Goal: Navigation & Orientation: Understand site structure

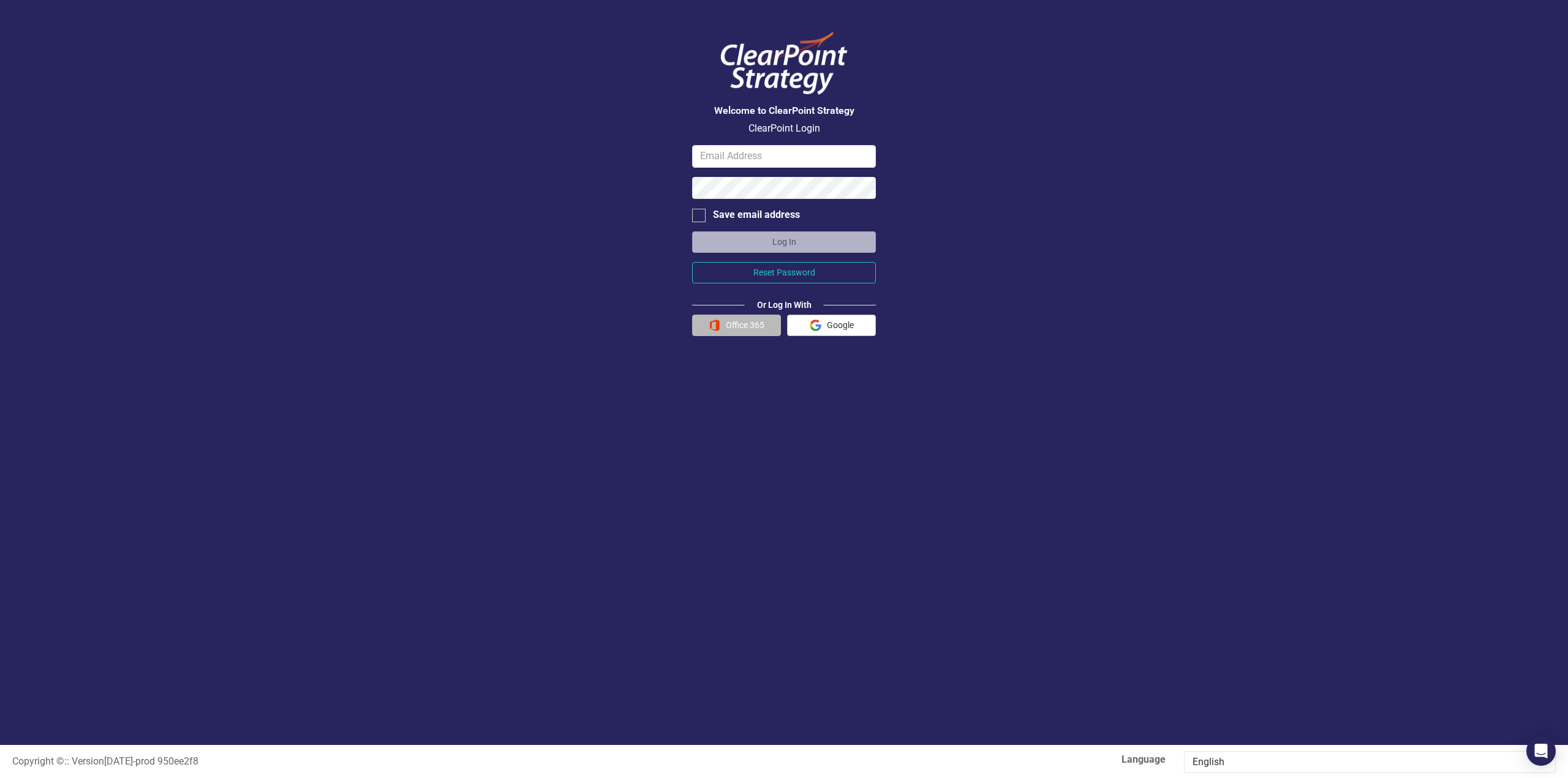
click at [727, 325] on button "Office 365" at bounding box center [737, 325] width 89 height 22
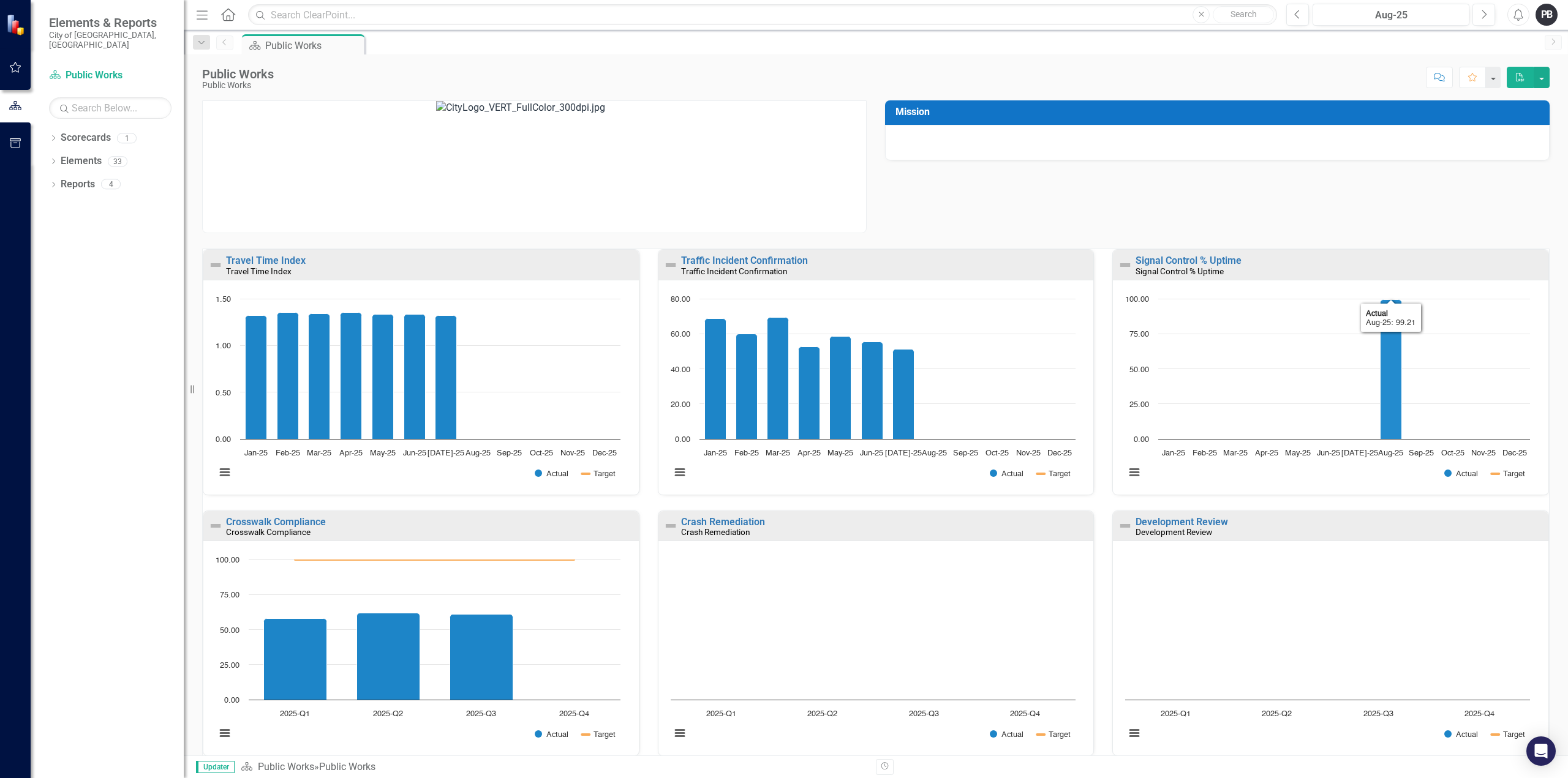
scroll to position [1, 0]
click at [13, 67] on icon "button" at bounding box center [16, 67] width 13 height 10
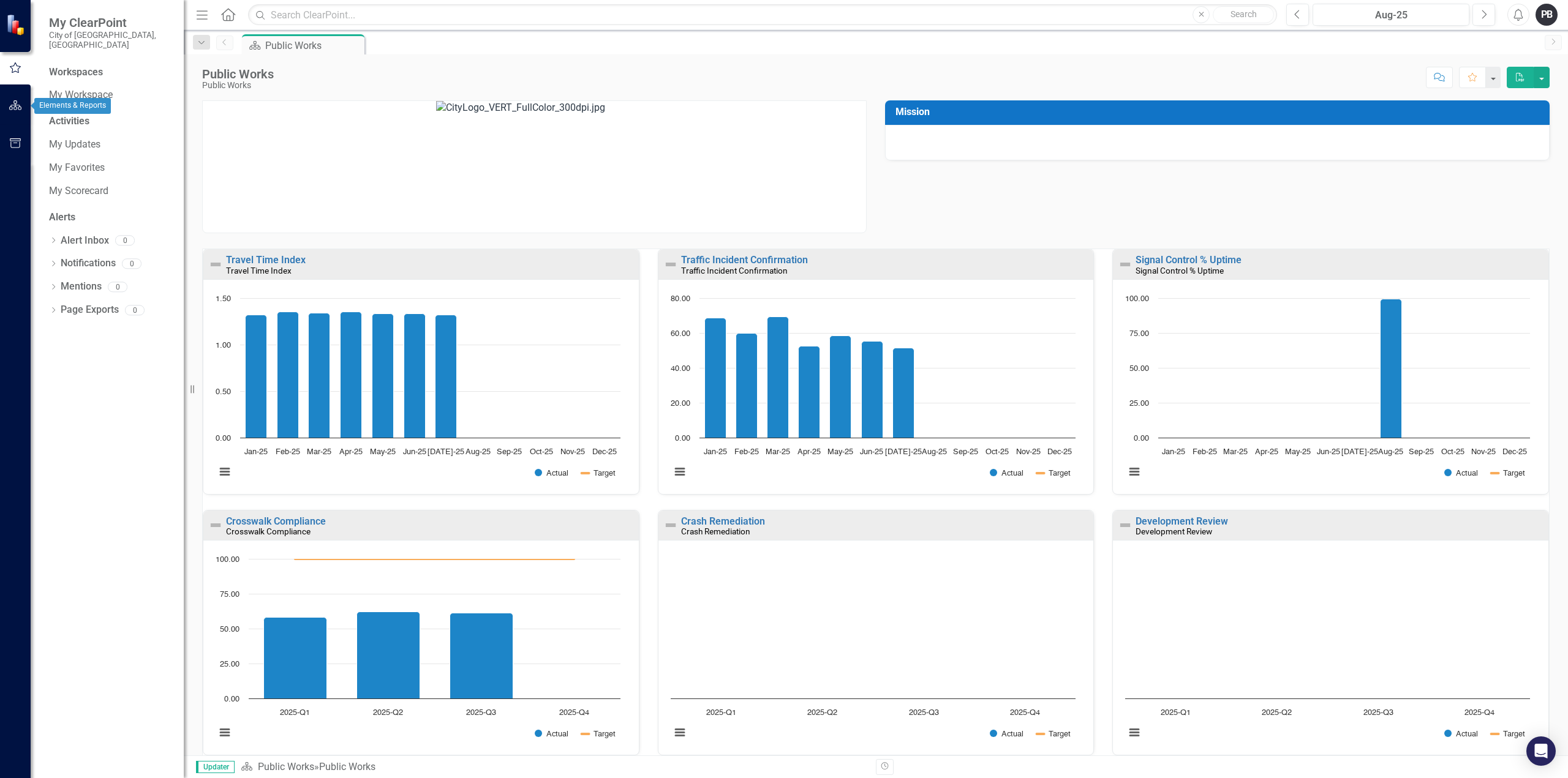
click at [10, 104] on icon "button" at bounding box center [16, 105] width 13 height 10
click at [14, 137] on button "button" at bounding box center [16, 144] width 28 height 26
click at [14, 116] on button "button" at bounding box center [16, 106] width 28 height 26
click at [65, 131] on link "Scorecards" at bounding box center [86, 138] width 50 height 14
click at [97, 131] on link "Scorecards" at bounding box center [86, 138] width 50 height 14
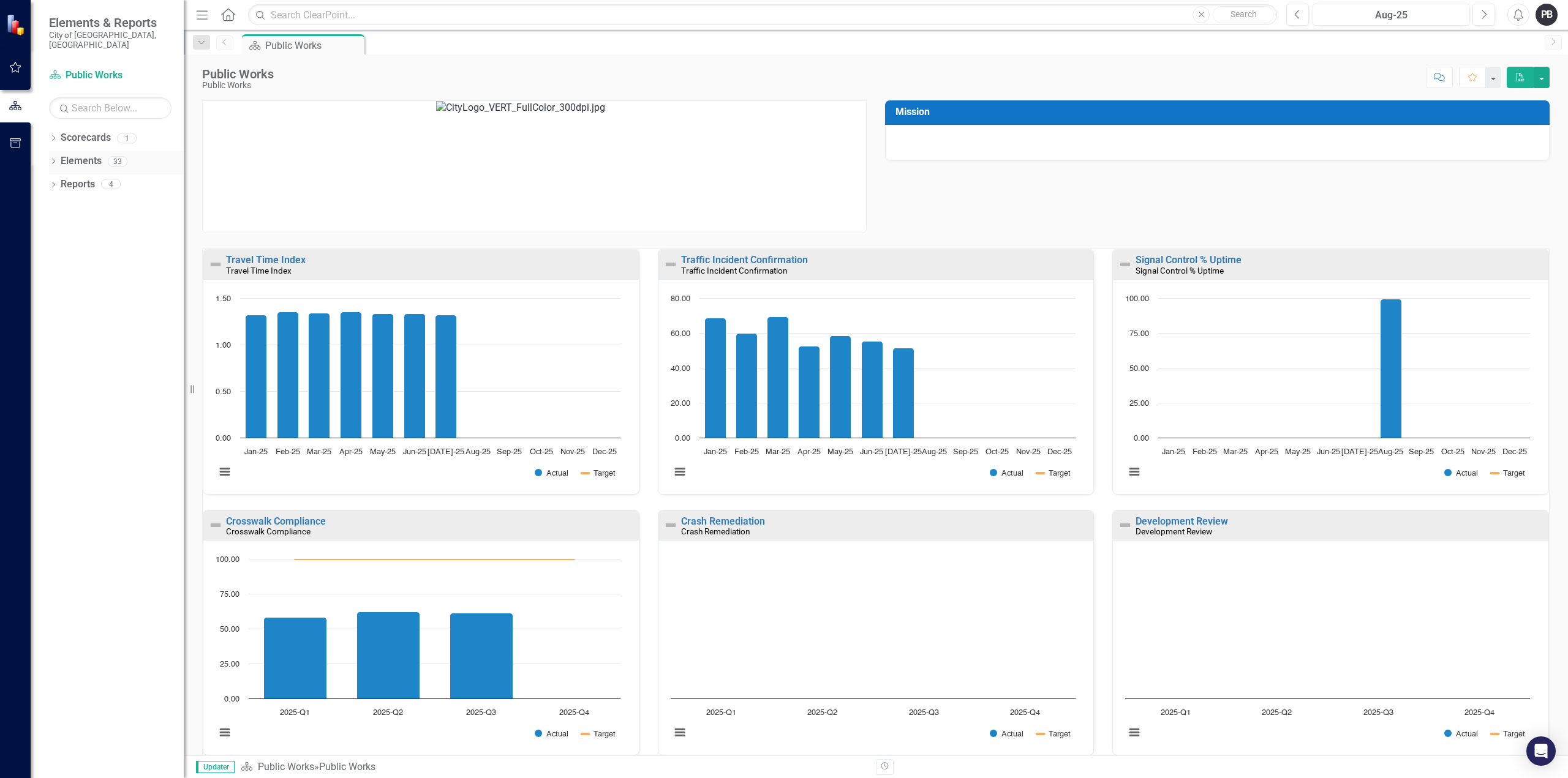
click at [72, 154] on link "Elements" at bounding box center [81, 161] width 41 height 14
click at [67, 177] on link "Reports" at bounding box center [78, 184] width 35 height 14
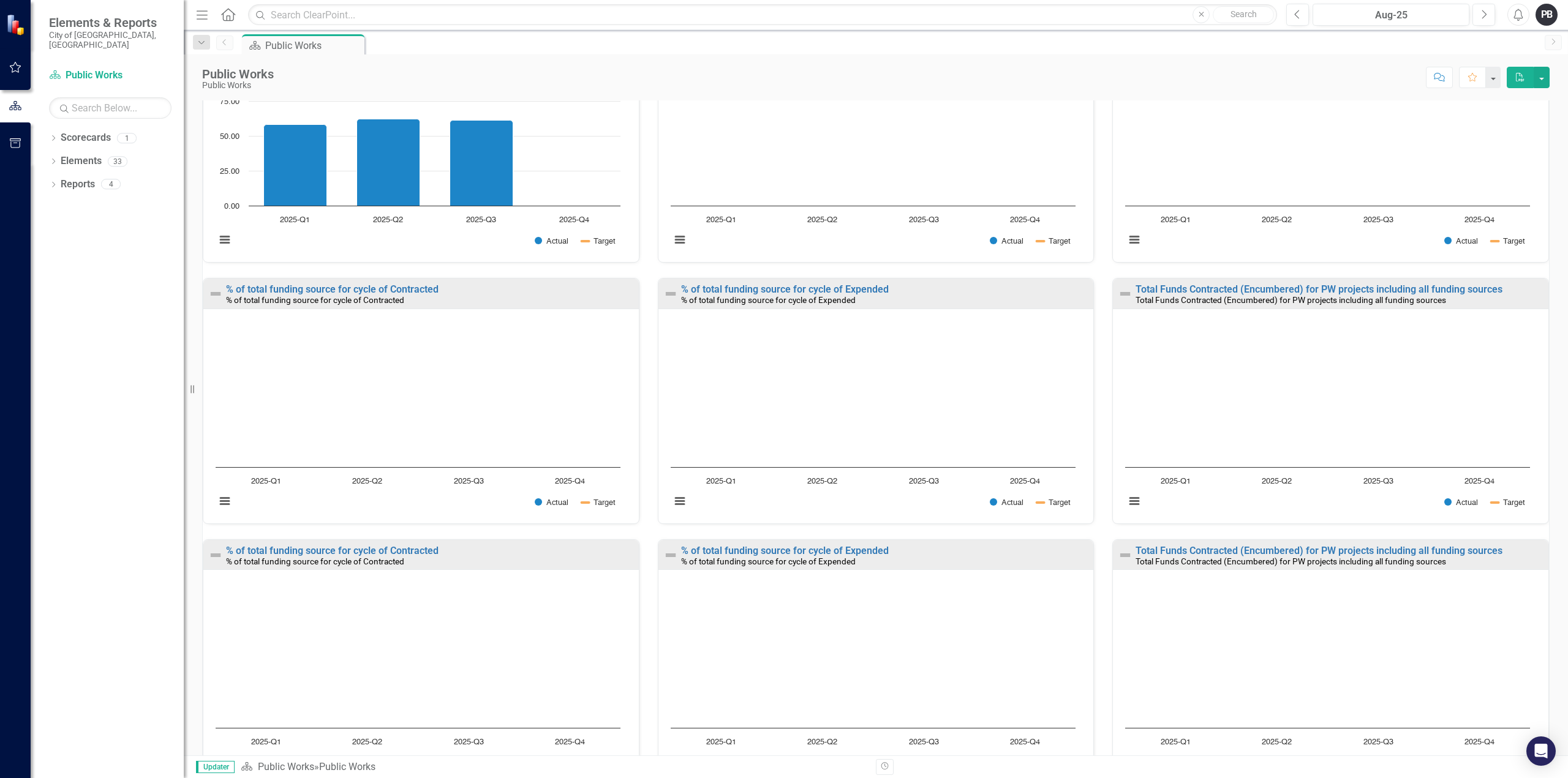
scroll to position [552, 0]
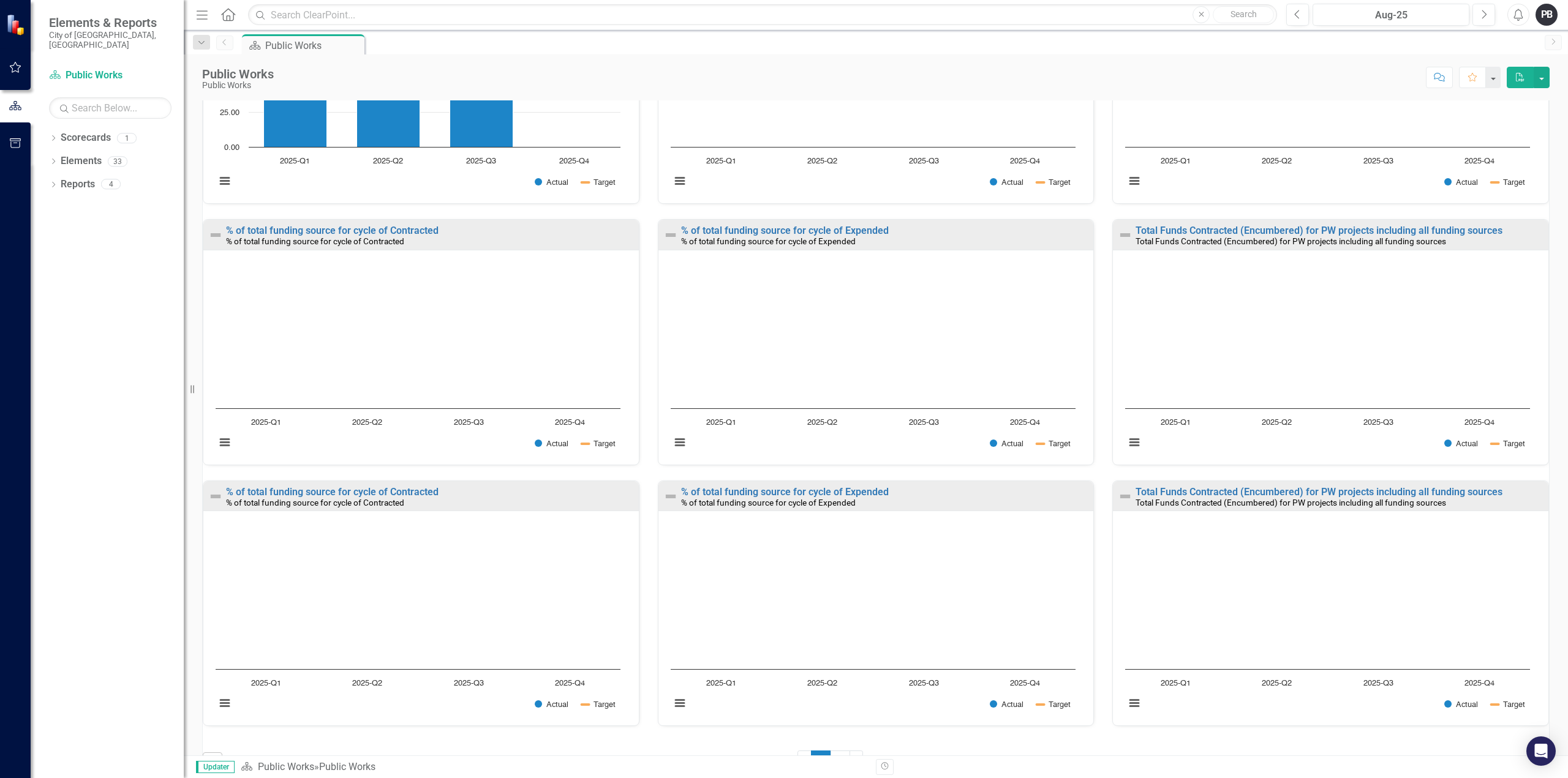
click at [371, 363] on rect "Interactive chart" at bounding box center [418, 363] width 417 height 199
